Goal: Book appointment/travel/reservation

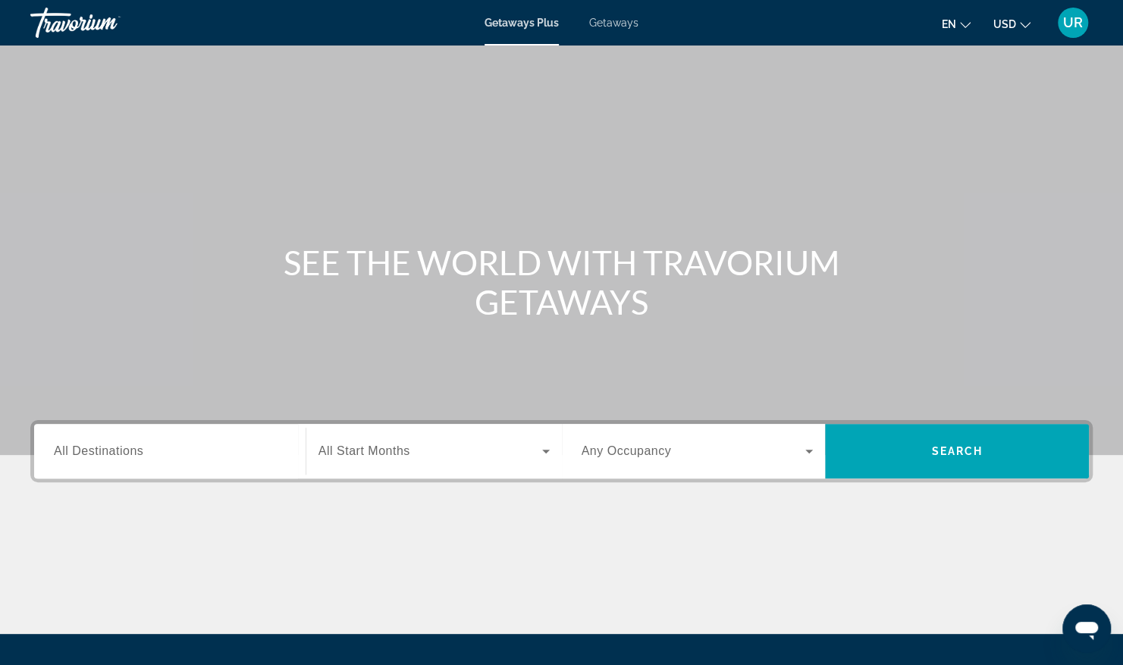
click at [620, 28] on span "Getaways" at bounding box center [613, 23] width 49 height 12
click at [94, 454] on span "All Destinations" at bounding box center [98, 450] width 89 height 13
click at [94, 454] on input "Destination All Destinations" at bounding box center [170, 452] width 232 height 18
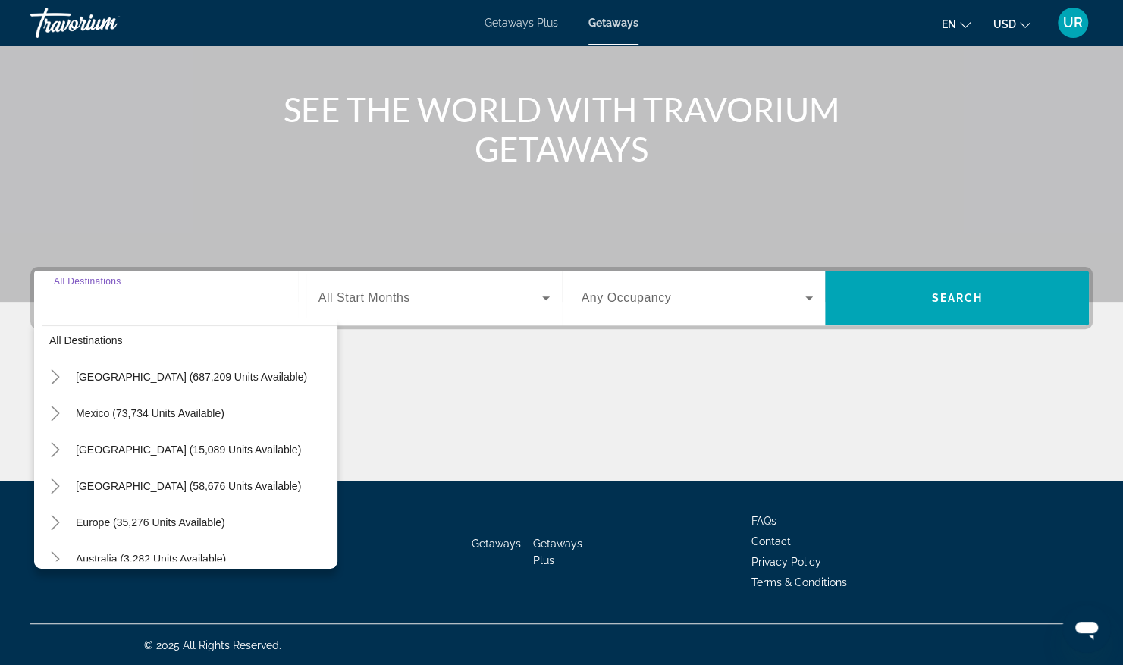
scroll to position [9, 0]
click at [58, 375] on icon "Toggle United States (687,209 units available)" at bounding box center [55, 379] width 15 height 15
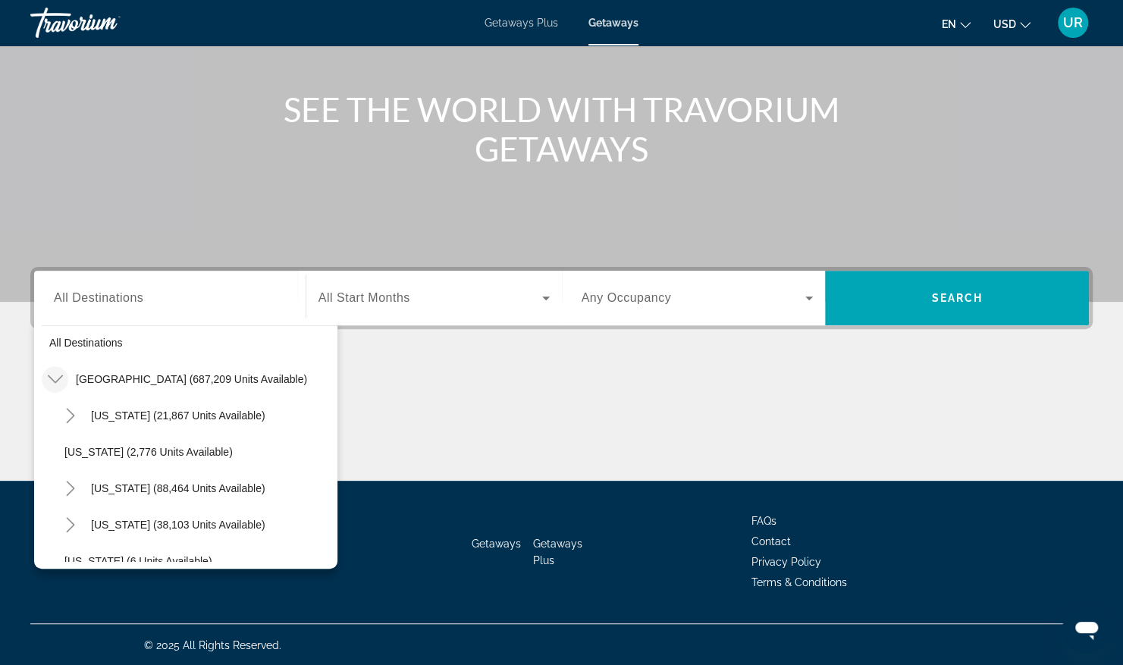
scroll to position [44, 0]
click at [71, 453] on icon "Toggle California (88,464 units available)" at bounding box center [70, 453] width 15 height 15
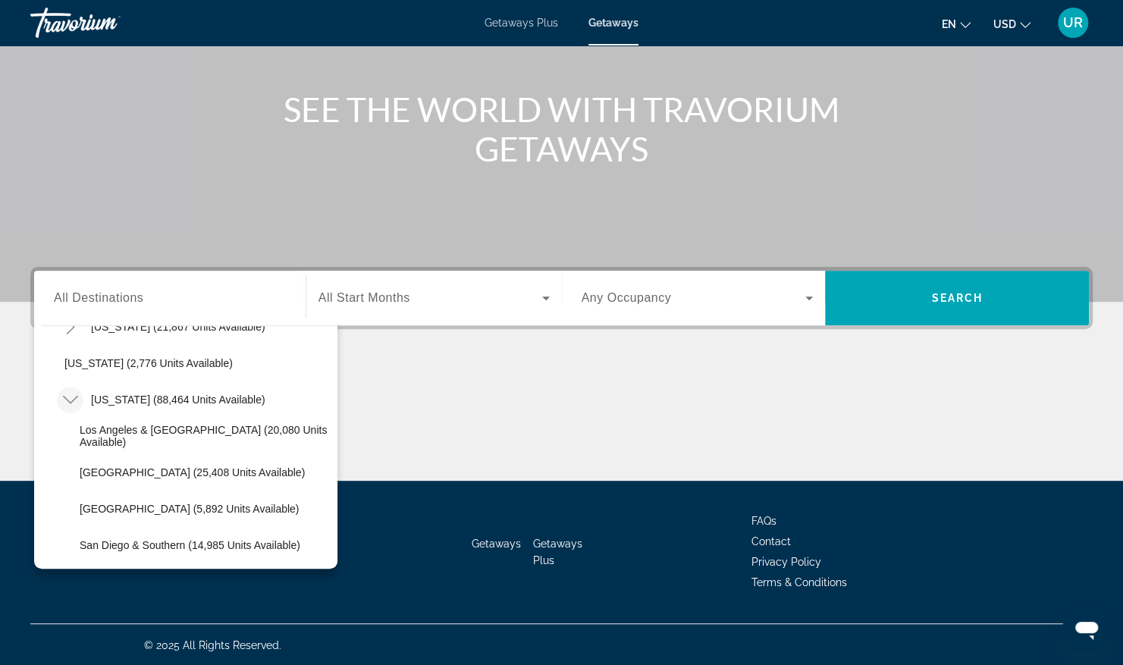
scroll to position [118, 0]
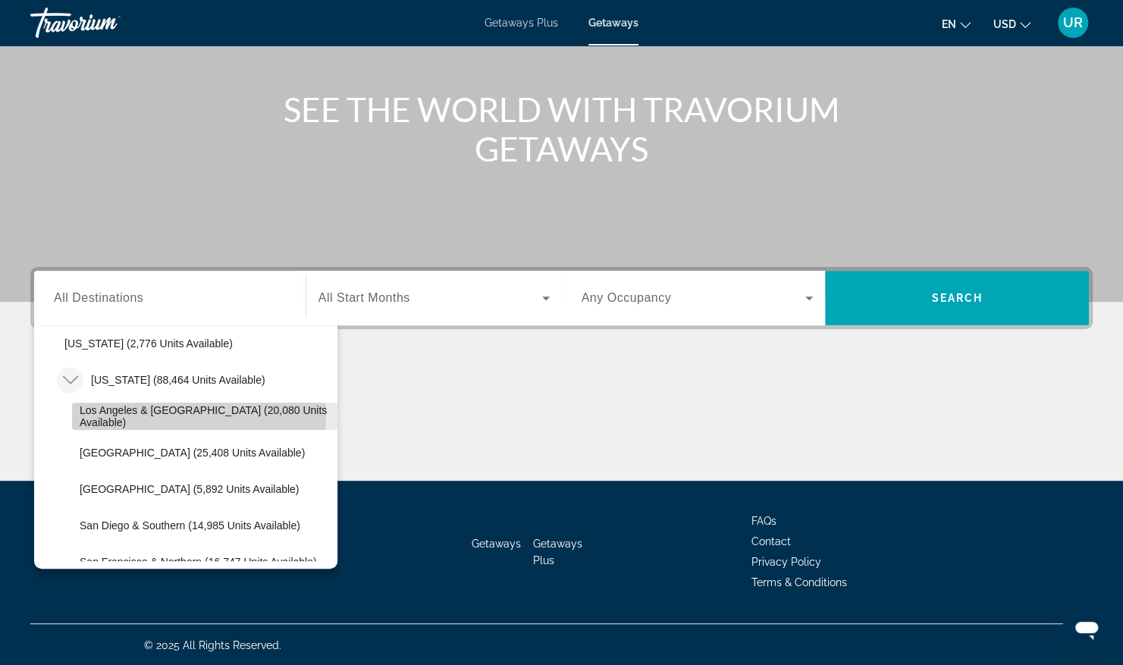
click at [143, 414] on span "Los Angeles & [GEOGRAPHIC_DATA] (20,080 units available)" at bounding box center [205, 416] width 250 height 24
type input "**********"
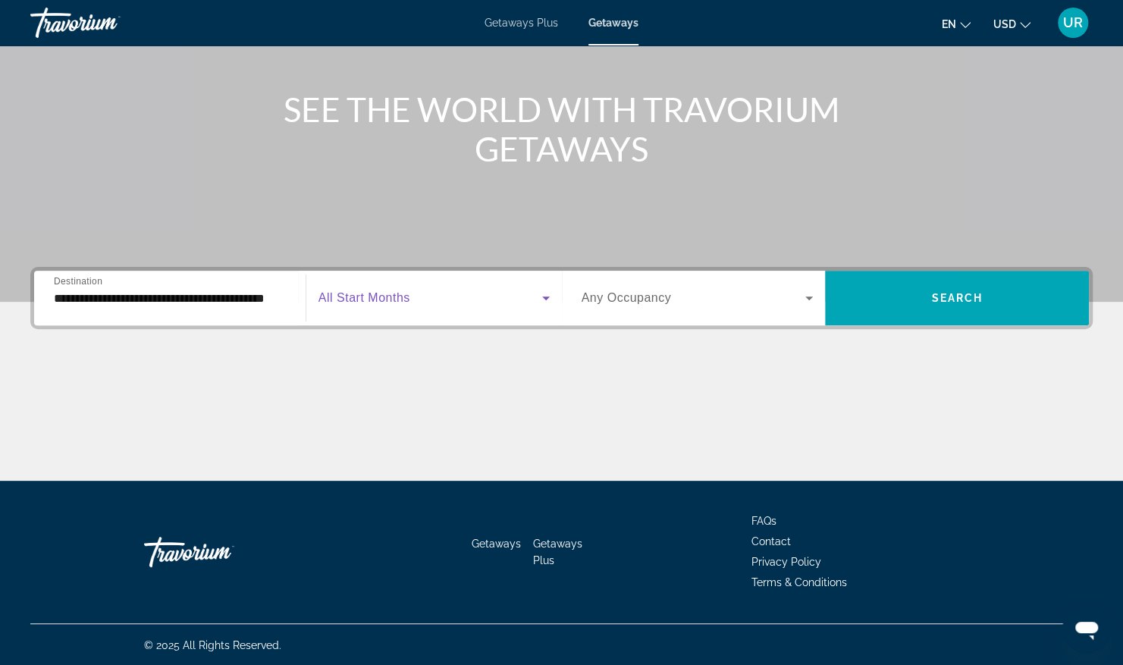
click at [548, 300] on icon "Search widget" at bounding box center [546, 298] width 18 height 18
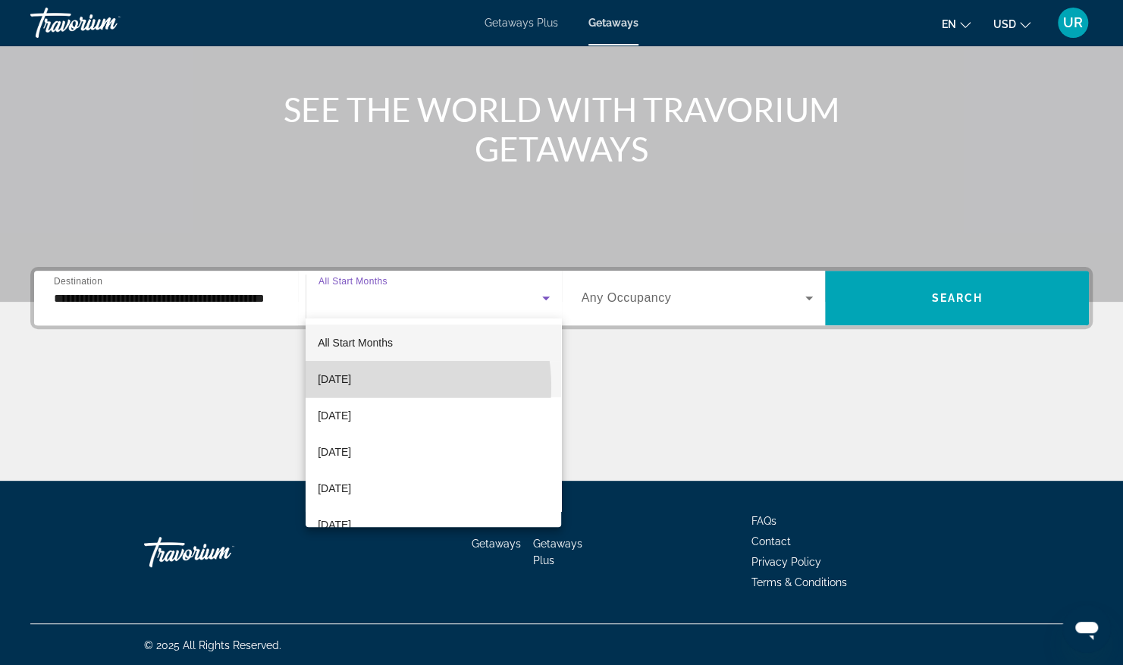
click at [351, 386] on span "[DATE]" at bounding box center [334, 379] width 33 height 18
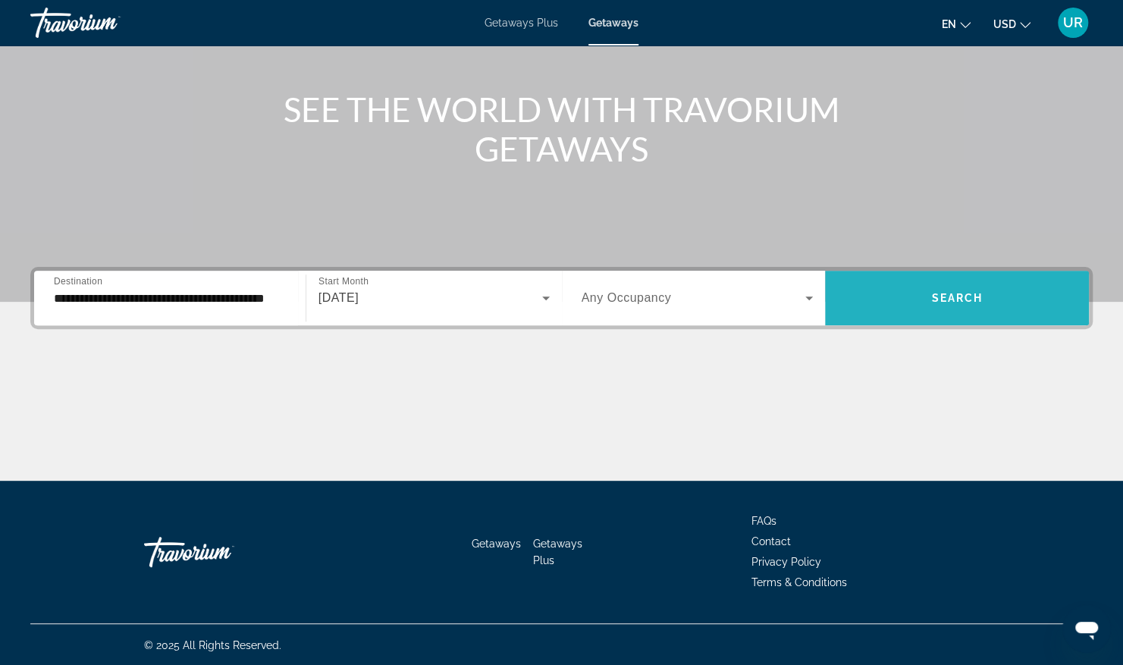
click at [946, 308] on span "Search widget" at bounding box center [957, 298] width 264 height 36
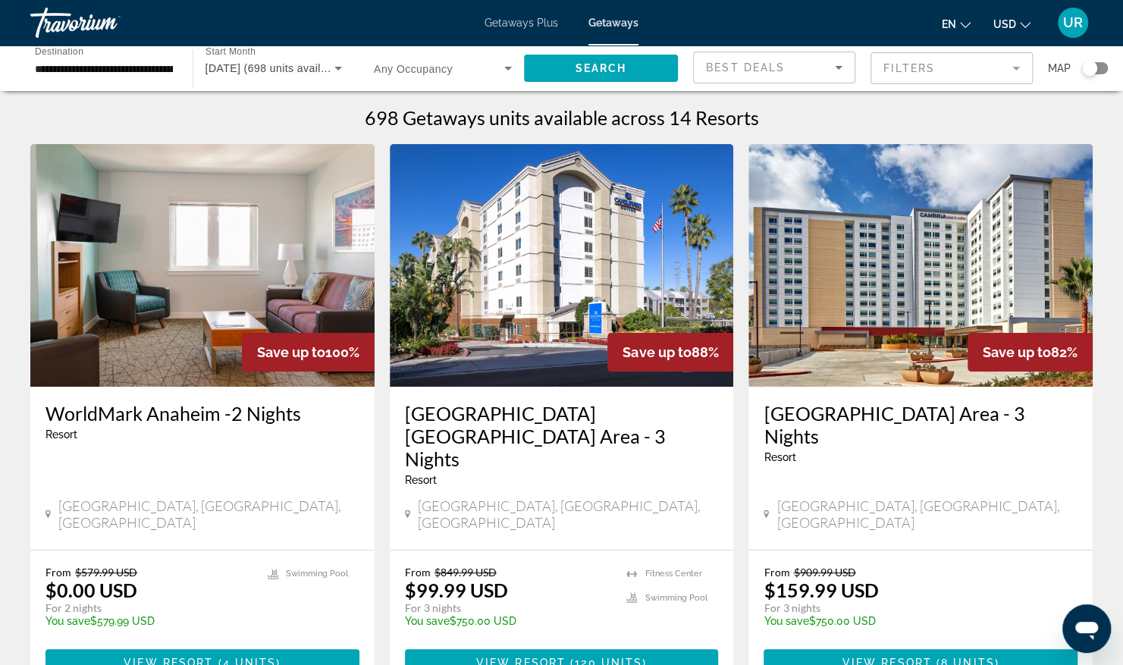
click at [892, 312] on img "Main content" at bounding box center [921, 265] width 344 height 243
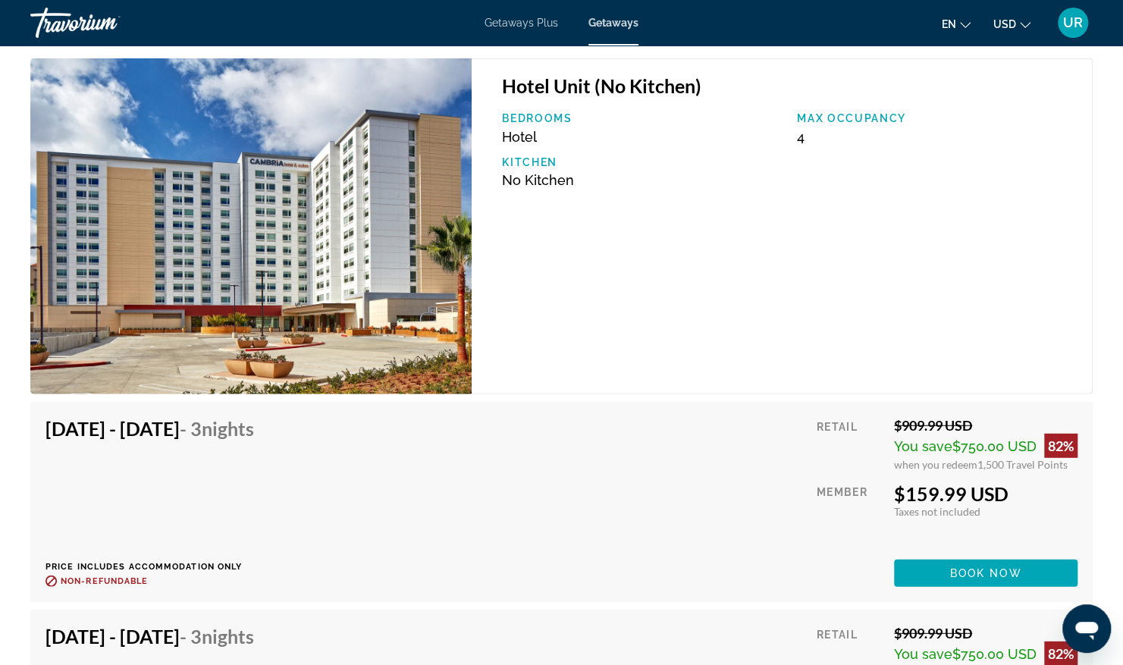
scroll to position [2269, 0]
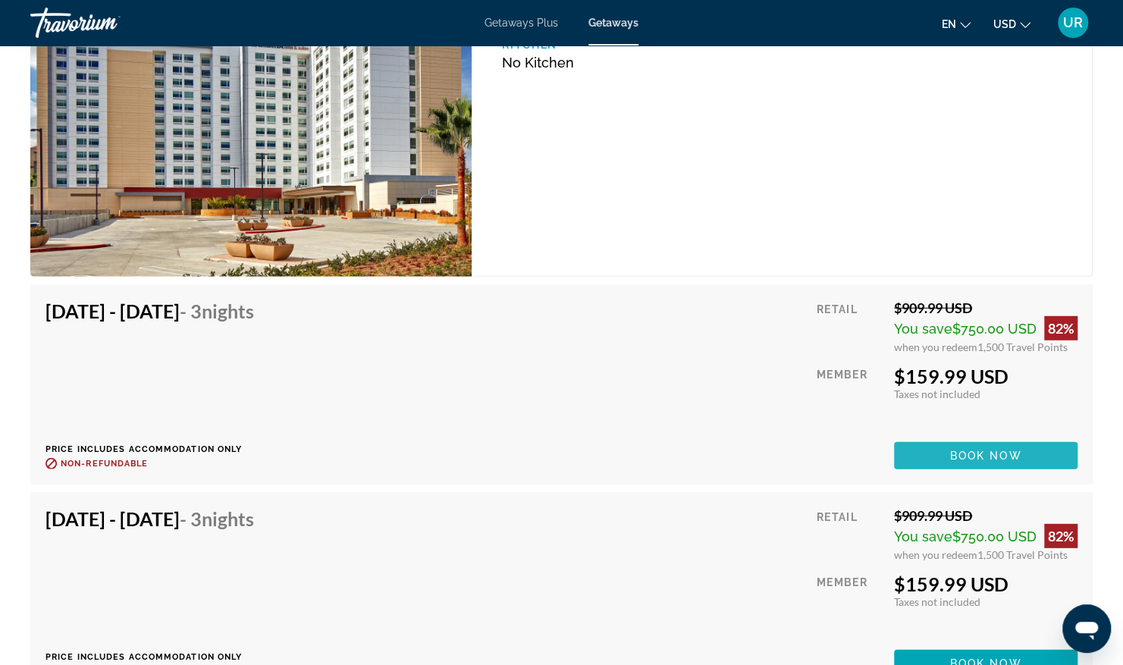
click at [969, 458] on span "Book now" at bounding box center [986, 456] width 72 height 12
